Goal: Check status: Check status

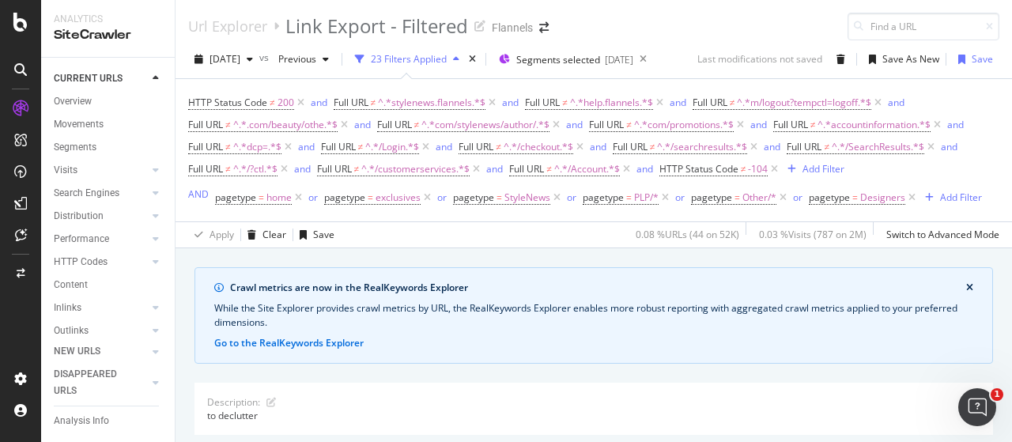
click at [966, 287] on icon "close banner" at bounding box center [969, 287] width 7 height 9
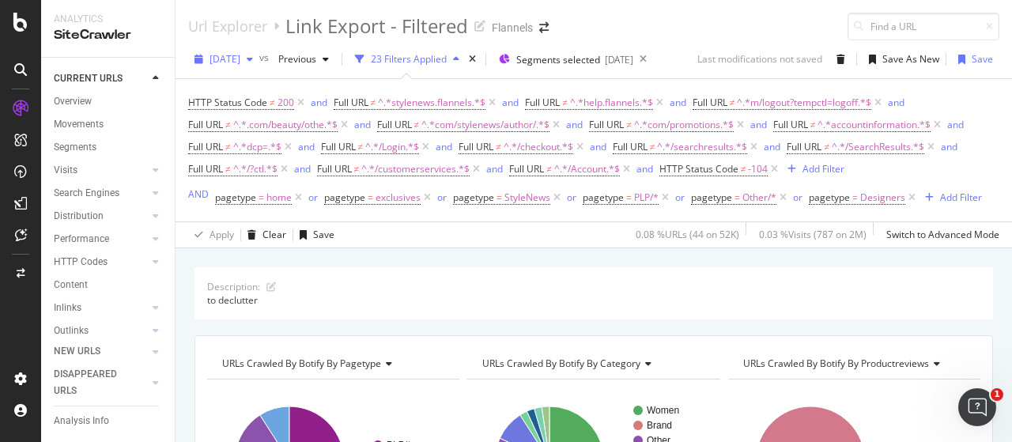
click at [240, 62] on span "[DATE]" at bounding box center [224, 58] width 31 height 13
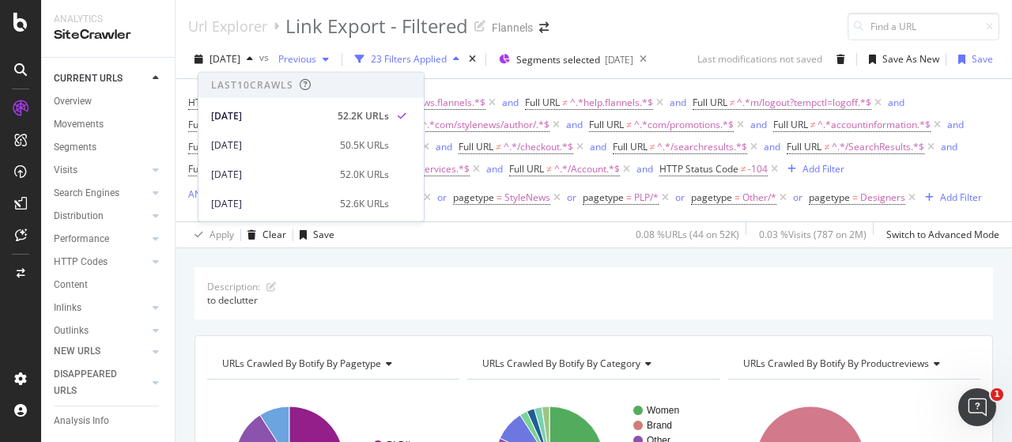
click at [316, 55] on span "Previous" at bounding box center [294, 58] width 44 height 13
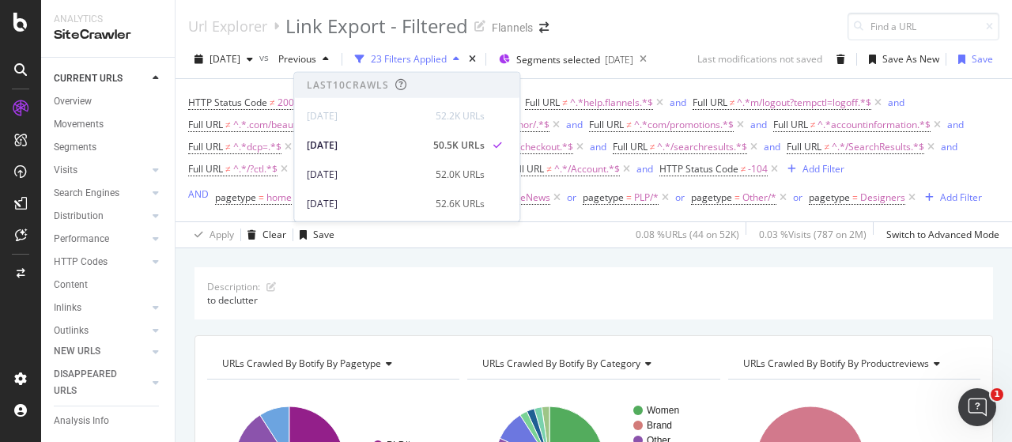
click at [338, 43] on div "[DATE] vs Previous 23 Filters Applied Segments selected [DATE] Last modificatio…" at bounding box center [593, 144] width 836 height 208
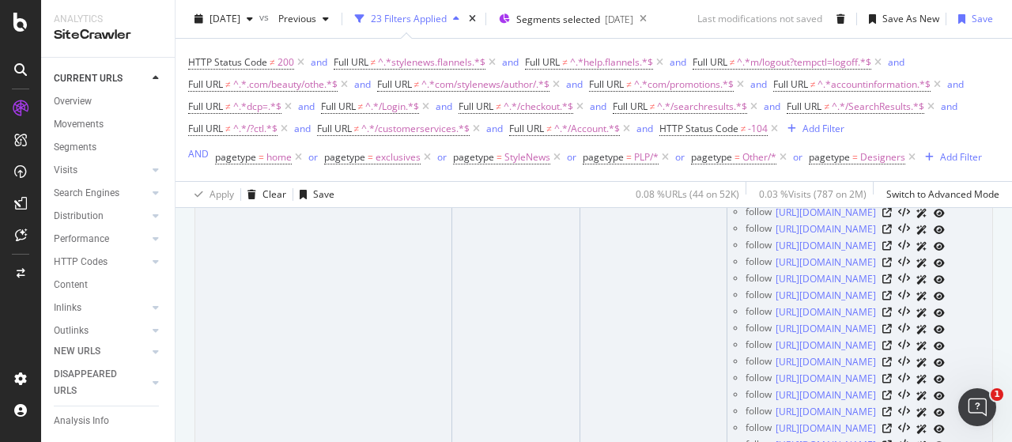
scroll to position [3766, 1]
